Goal: Navigation & Orientation: Find specific page/section

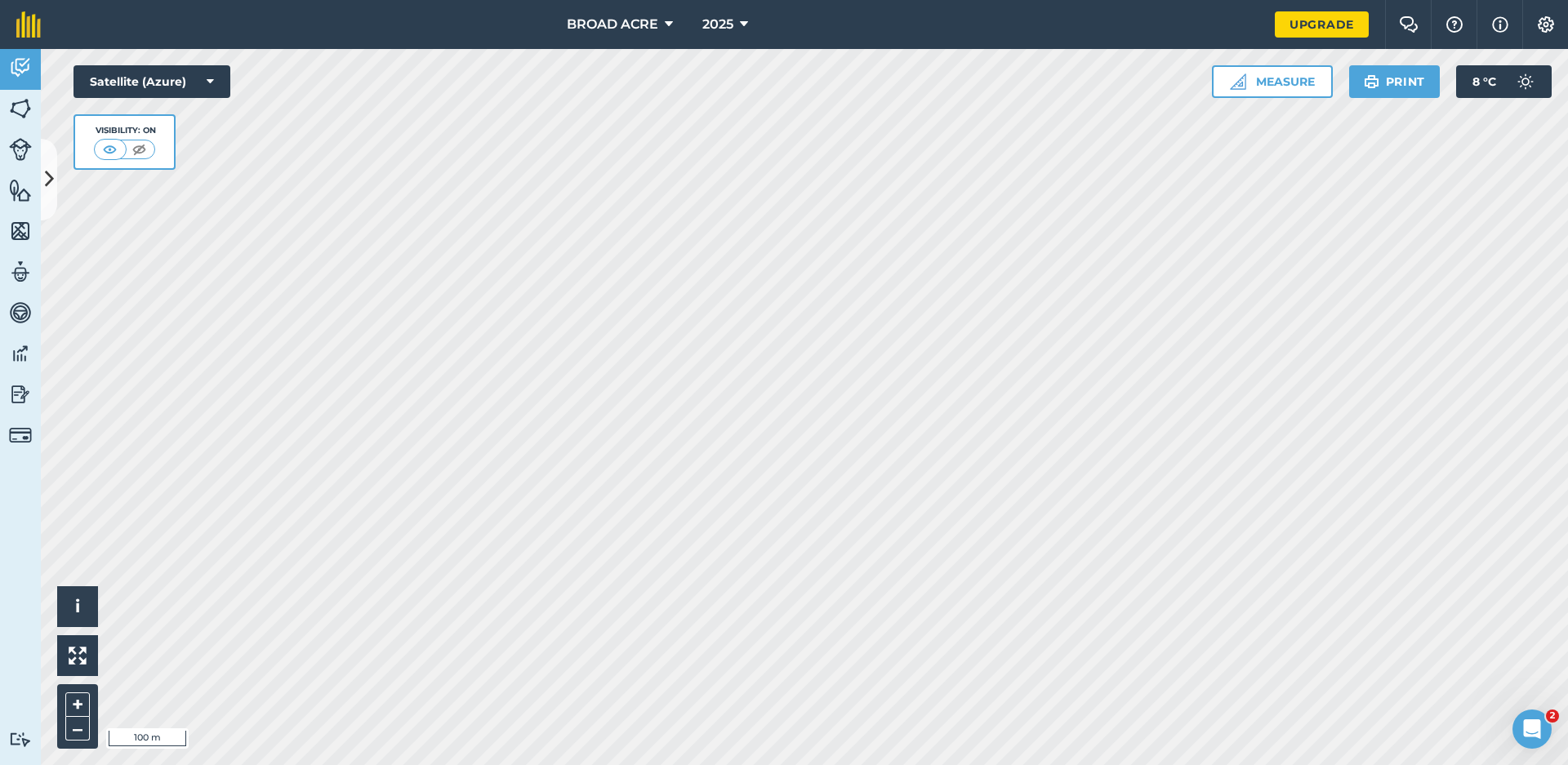
click at [16, 76] on img at bounding box center [21, 67] width 23 height 25
click at [18, 106] on img at bounding box center [21, 109] width 23 height 25
click at [30, 149] on img at bounding box center [21, 150] width 23 height 23
click at [16, 146] on img at bounding box center [21, 150] width 23 height 23
click at [20, 112] on img at bounding box center [21, 109] width 23 height 25
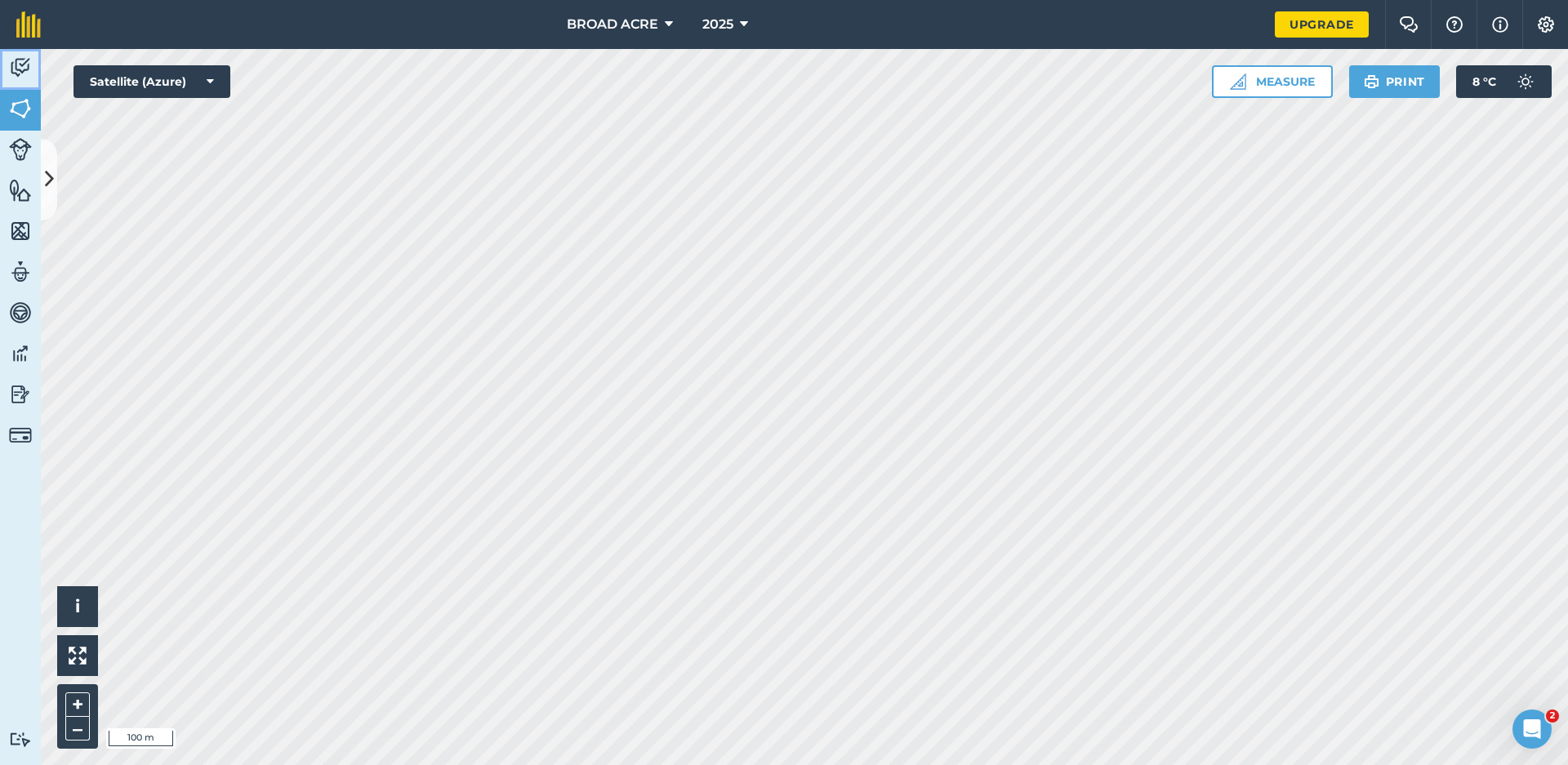
click at [23, 78] on img at bounding box center [21, 67] width 23 height 25
click at [26, 118] on img at bounding box center [21, 109] width 23 height 25
